Goal: Task Accomplishment & Management: Use online tool/utility

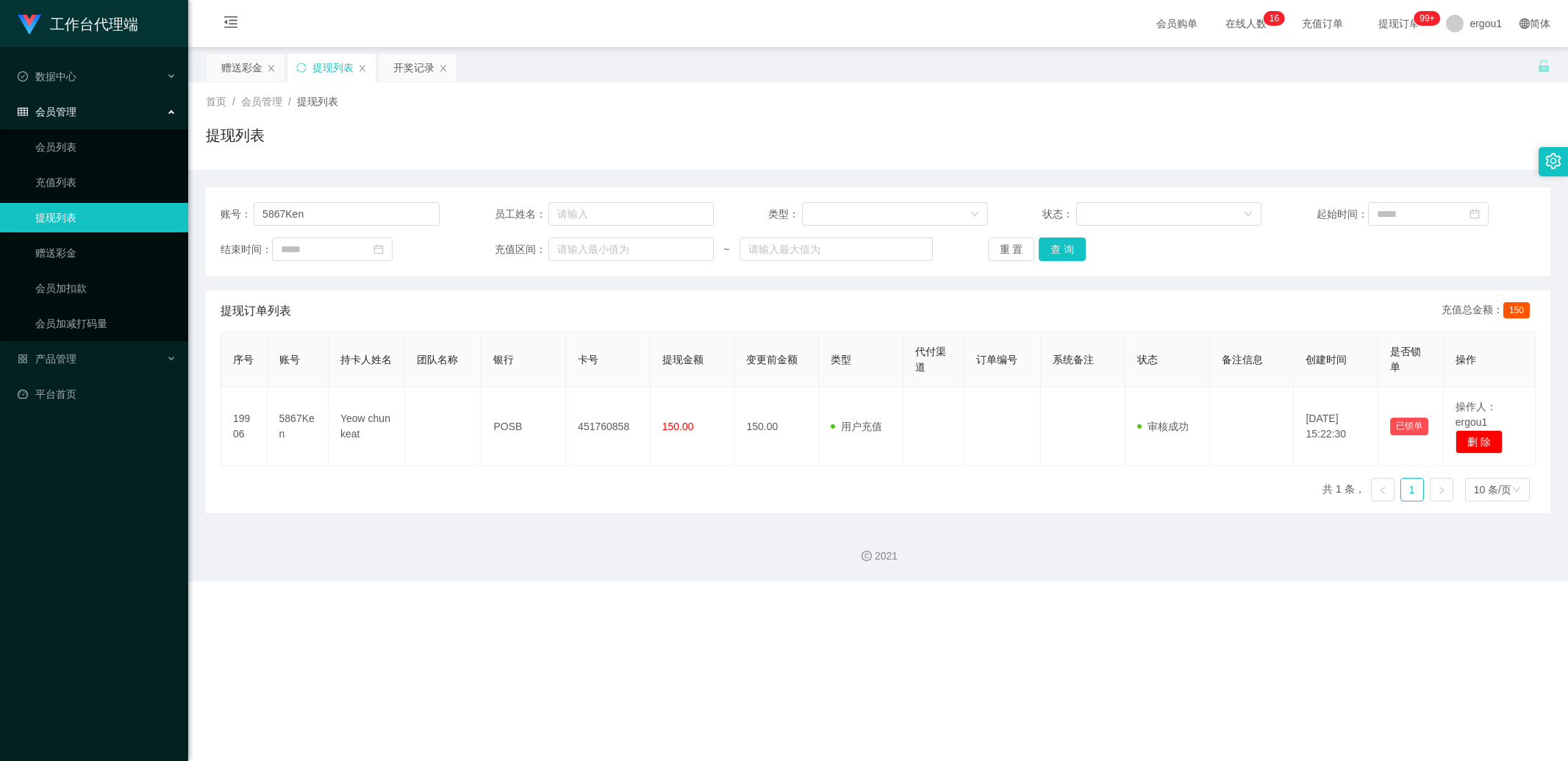
click at [1047, 251] on button "查 询" at bounding box center [1061, 249] width 47 height 24
click at [229, 64] on div "赠送彩金" at bounding box center [242, 67] width 41 height 28
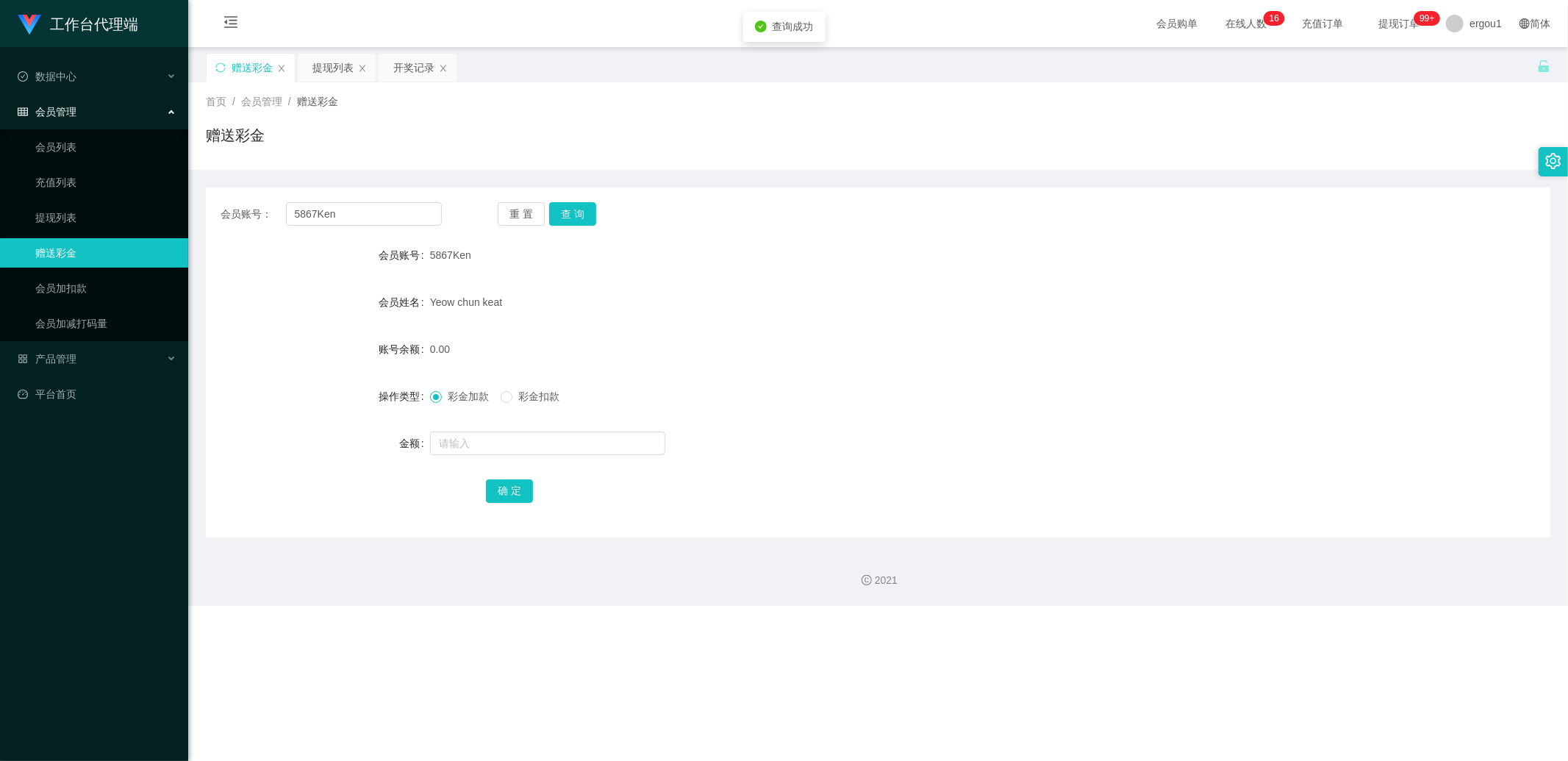
click at [598, 210] on div "重 置 查 询" at bounding box center [607, 214] width 221 height 24
click at [580, 210] on button "查 询" at bounding box center [572, 214] width 47 height 24
click at [579, 210] on button "查 询" at bounding box center [572, 214] width 47 height 24
click at [454, 306] on span "Yeow chun keat" at bounding box center [466, 302] width 72 height 12
click at [455, 306] on span "Yeow chun keat" at bounding box center [466, 302] width 72 height 12
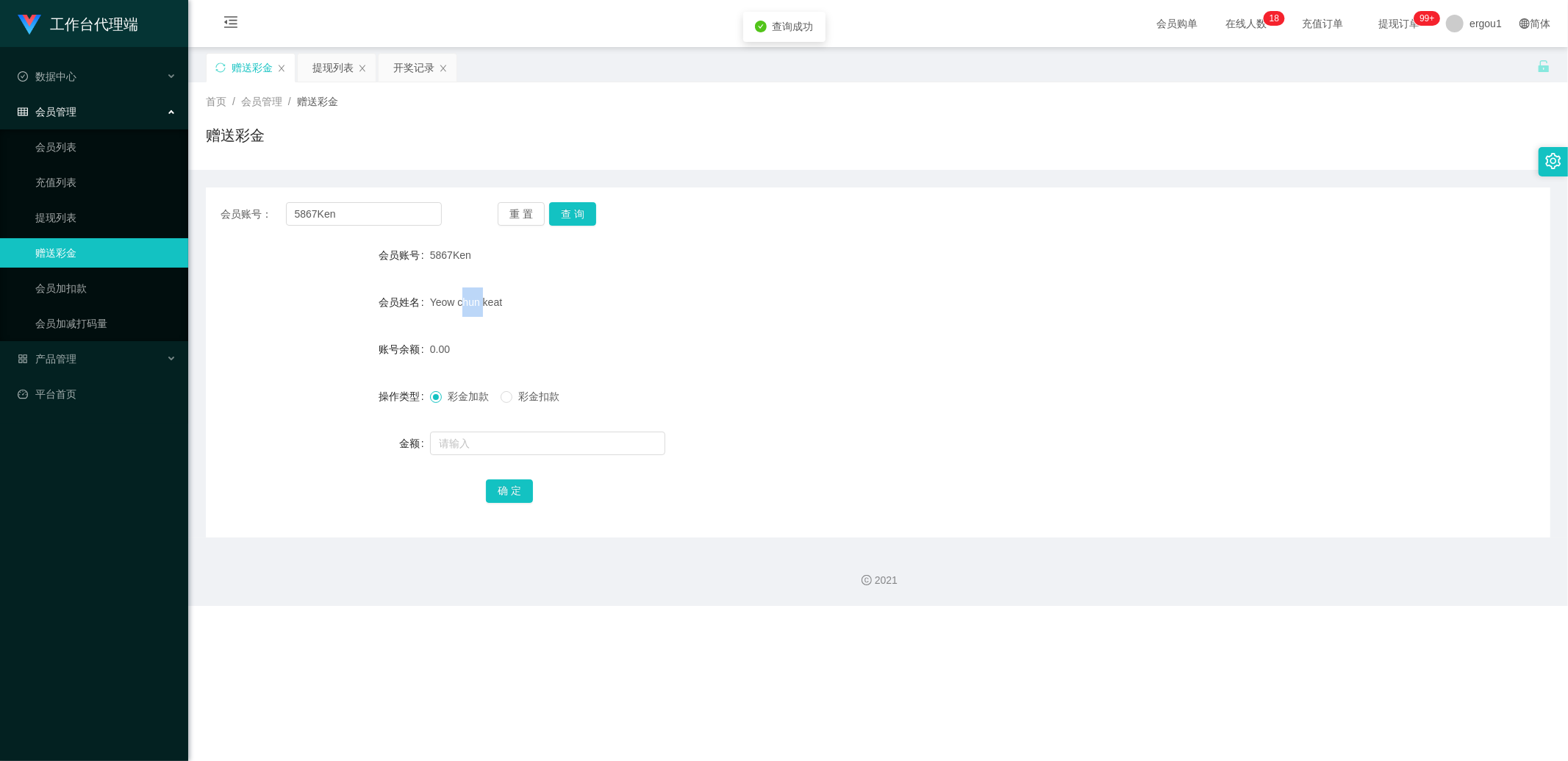
copy span "chun"
click at [493, 305] on span "Yeow chun keat" at bounding box center [466, 302] width 72 height 12
click at [574, 210] on button "查 询" at bounding box center [572, 214] width 47 height 24
click at [361, 63] on div "提现列表" at bounding box center [337, 67] width 78 height 28
click at [337, 74] on div "提现列表" at bounding box center [333, 67] width 41 height 28
